Goal: Information Seeking & Learning: Learn about a topic

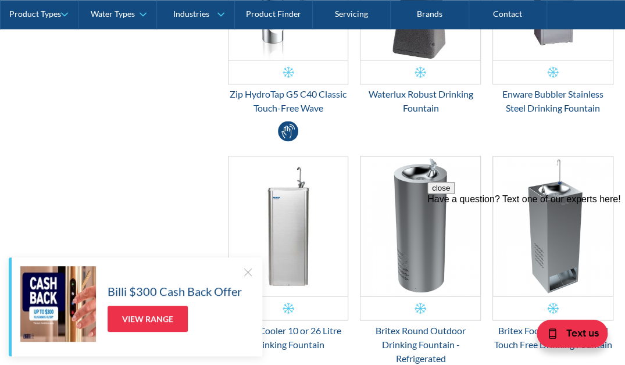
scroll to position [697, 0]
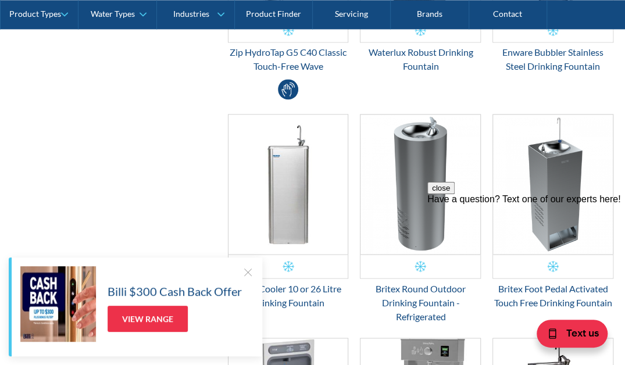
click at [243, 274] on div at bounding box center [248, 272] width 12 height 12
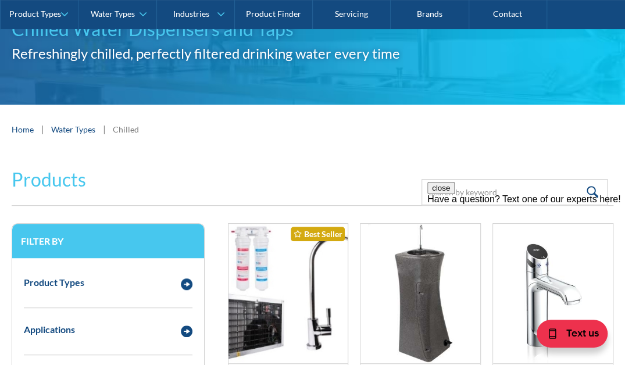
scroll to position [174, 0]
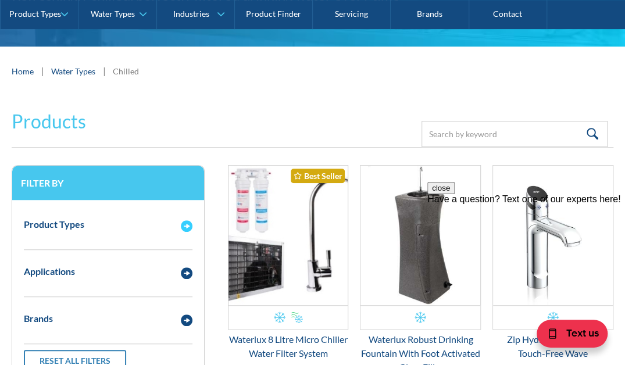
click at [76, 222] on div "Product Types" at bounding box center [54, 224] width 60 height 14
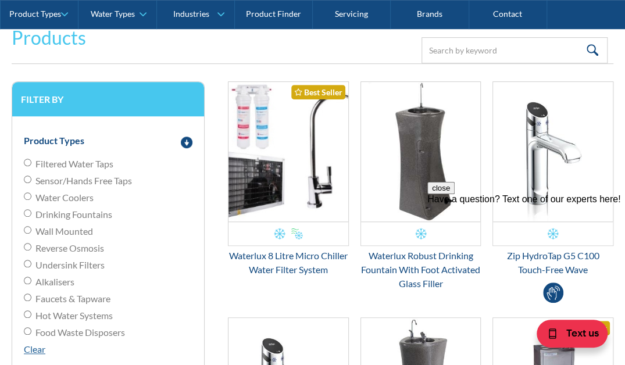
scroll to position [291, 0]
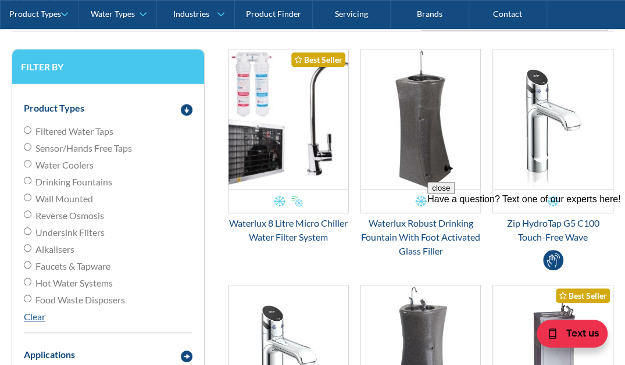
click at [49, 166] on span "Water Coolers" at bounding box center [64, 165] width 58 height 14
click at [31, 166] on input "Water Coolers" at bounding box center [28, 164] width 8 height 8
radio input "true"
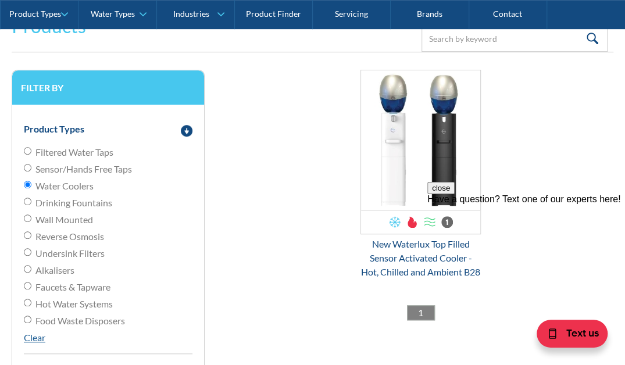
click at [52, 166] on span "Sensor/Hands Free Taps" at bounding box center [83, 169] width 96 height 14
click at [31, 166] on input "Sensor/Hands Free Taps" at bounding box center [28, 168] width 8 height 8
radio input "true"
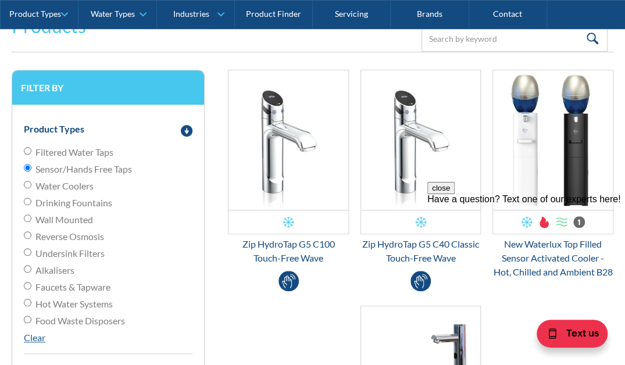
click at [56, 151] on span "Filtered Water Taps" at bounding box center [74, 152] width 78 height 14
click at [31, 151] on input "Filtered Water Taps" at bounding box center [28, 151] width 8 height 8
radio input "true"
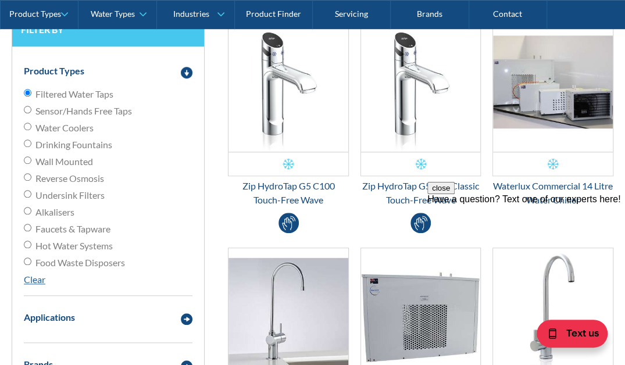
scroll to position [153, 0]
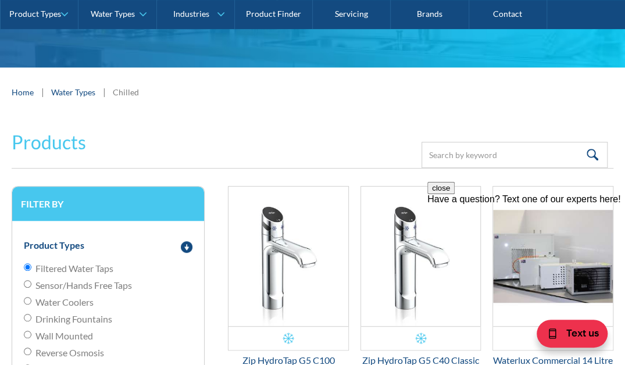
click at [63, 89] on link "Water Types" at bounding box center [73, 92] width 44 height 12
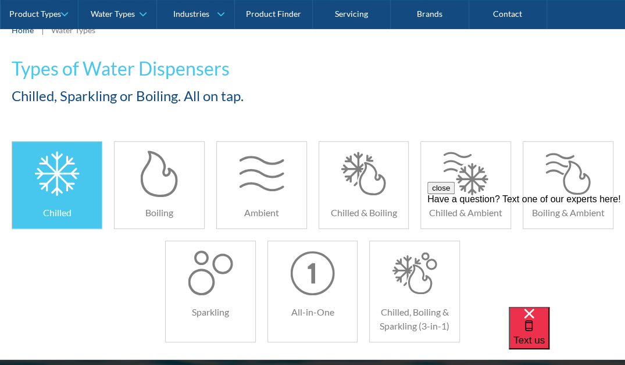
click at [59, 206] on h6 "Chilled" at bounding box center [57, 213] width 90 height 14
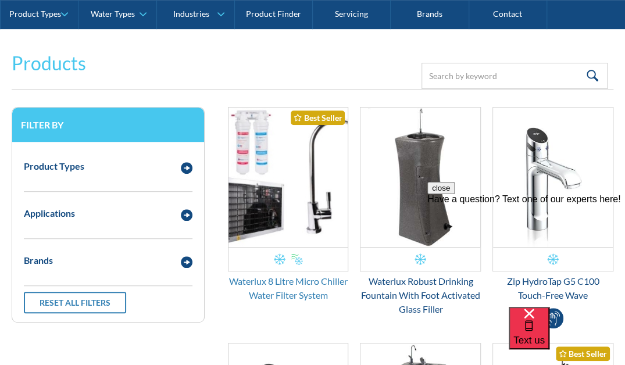
scroll to position [291, 0]
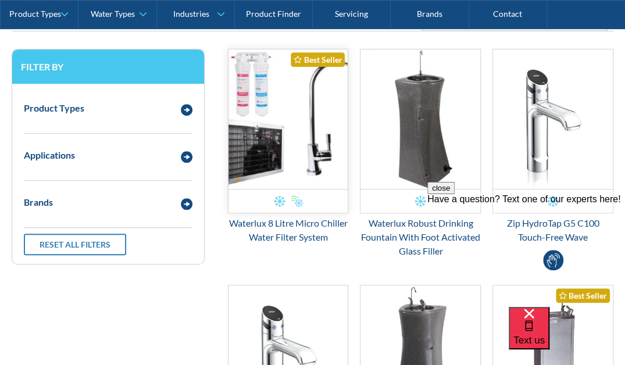
click at [292, 164] on img "Email Form 3" at bounding box center [288, 118] width 120 height 139
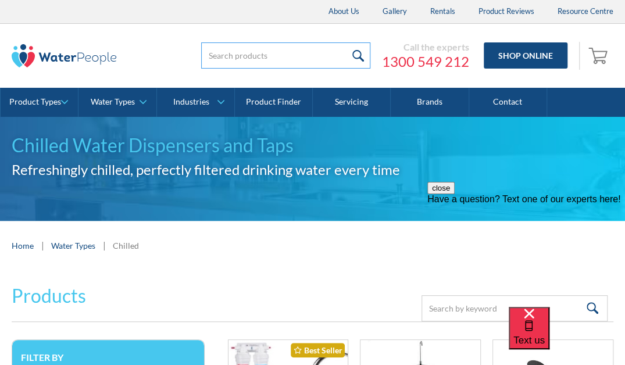
click at [255, 51] on input "search" at bounding box center [285, 55] width 169 height 26
type input "underbench chilled water"
click at [345, 42] on input "submit" at bounding box center [357, 55] width 25 height 26
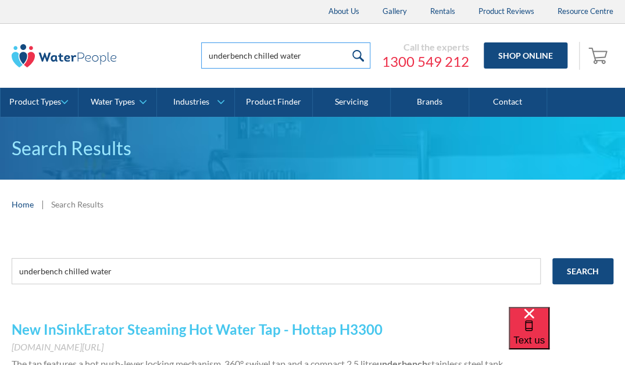
click at [232, 58] on input "underbench chilled water" at bounding box center [285, 55] width 169 height 26
click at [323, 58] on input "under bench chilled water" at bounding box center [285, 55] width 169 height 26
type input "under bench chilled water"
click at [345, 42] on input "submit" at bounding box center [357, 55] width 25 height 26
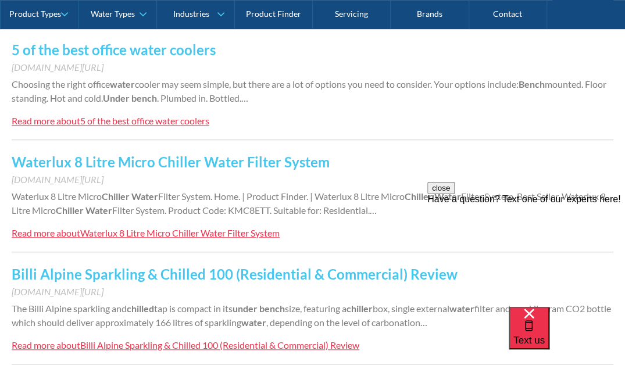
scroll to position [291, 0]
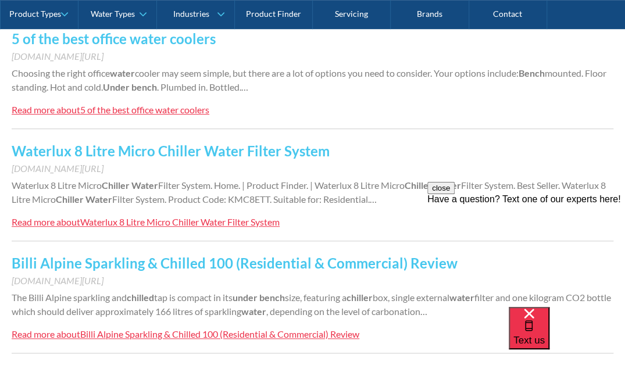
click at [86, 110] on div "5 of the best office water coolers" at bounding box center [144, 109] width 129 height 11
click at [106, 220] on div "Waterlux 8 Litre Micro Chiller Water Filter System" at bounding box center [179, 221] width 199 height 11
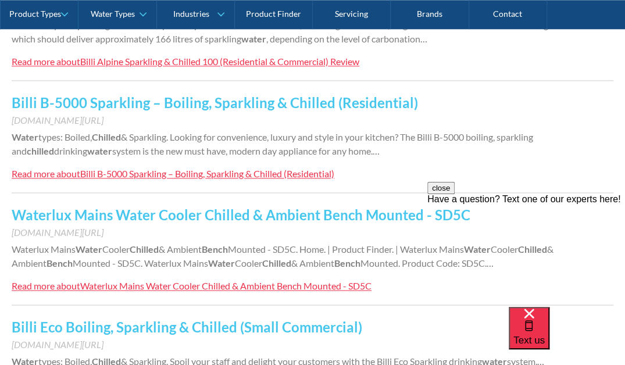
scroll to position [581, 0]
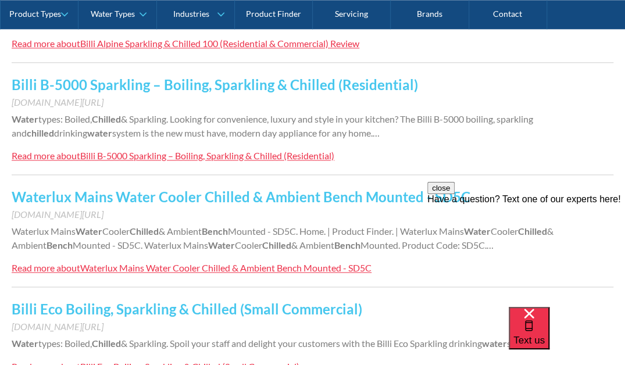
click at [98, 265] on div "Waterlux Mains Water Cooler Chilled & Ambient Bench Mounted - SD5C" at bounding box center [225, 267] width 291 height 11
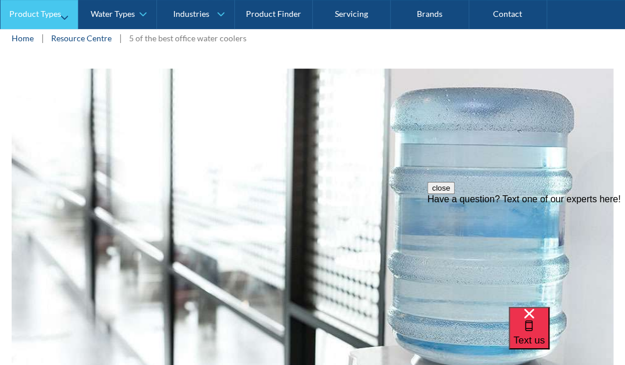
scroll to position [116, 0]
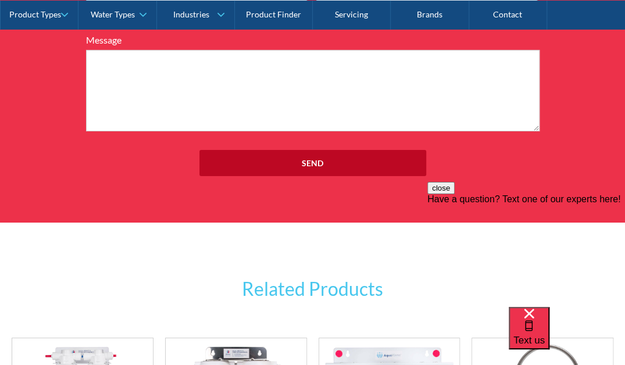
scroll to position [1660, 0]
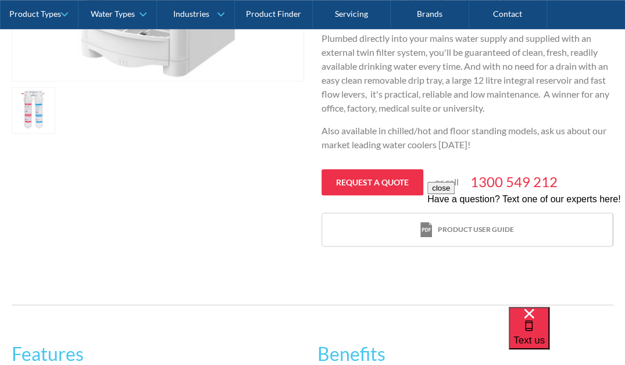
scroll to position [523, 0]
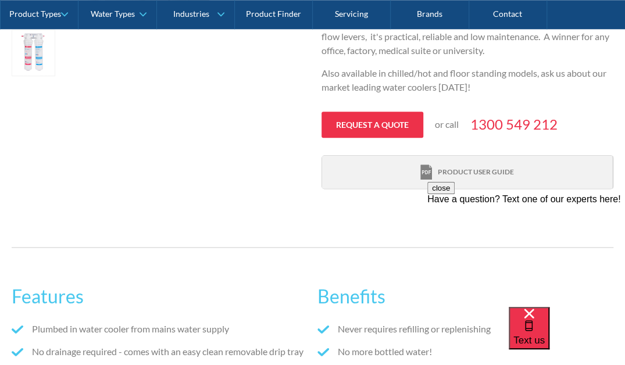
click at [428, 169] on img at bounding box center [426, 172] width 12 height 16
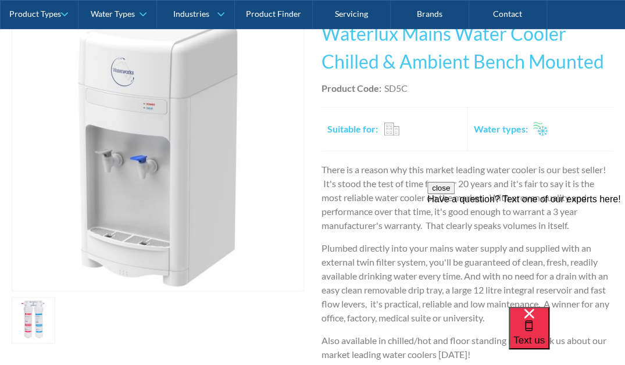
scroll to position [291, 0]
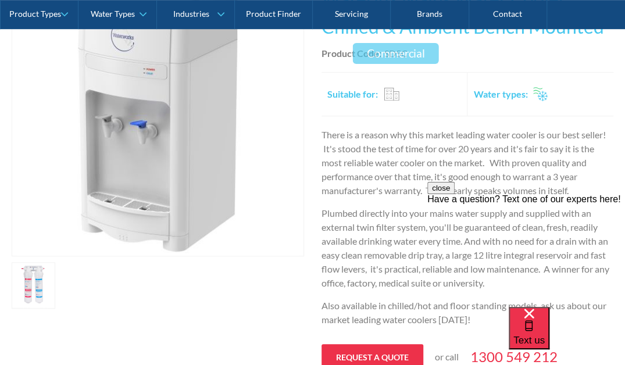
click at [391, 95] on div "Commercial" at bounding box center [392, 94] width 16 height 15
click at [502, 92] on h2 "Water types:" at bounding box center [500, 94] width 54 height 14
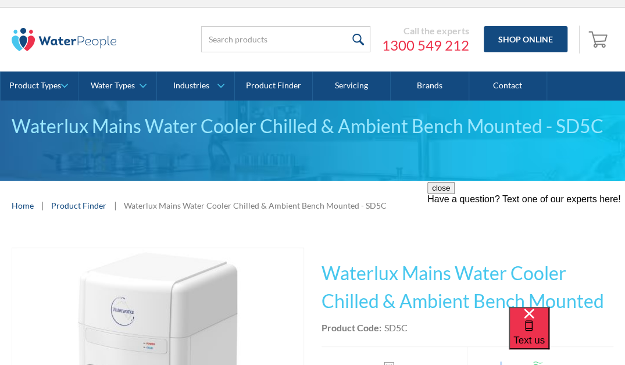
scroll to position [0, 0]
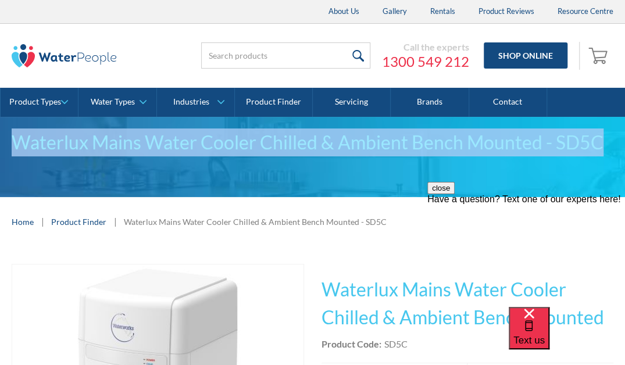
drag, startPoint x: 14, startPoint y: 140, endPoint x: 597, endPoint y: 152, distance: 583.6
click at [597, 152] on div "Waterlux Mains Water Cooler Chilled & Ambient Bench Mounted - SD5C" at bounding box center [313, 142] width 602 height 28
copy div "Waterlux Mains Water Cooler Chilled & Ambient Bench Mounted - SD5C"
